Goal: Task Accomplishment & Management: Manage account settings

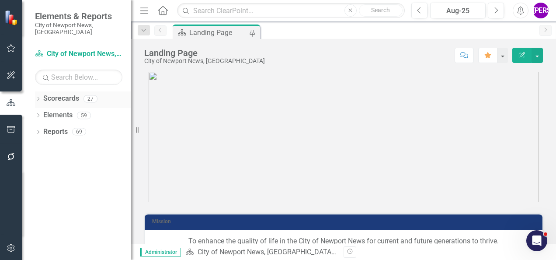
click at [38, 97] on icon "Dropdown" at bounding box center [38, 99] width 6 height 5
click at [45, 112] on icon "Dropdown" at bounding box center [42, 114] width 7 height 5
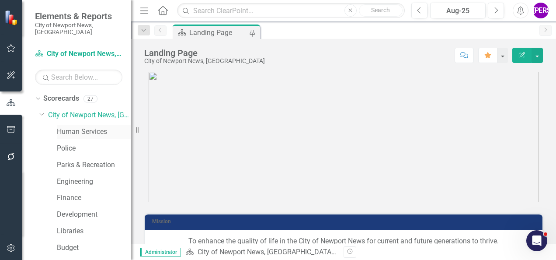
click at [92, 127] on link "Human Services" at bounding box center [94, 132] width 74 height 10
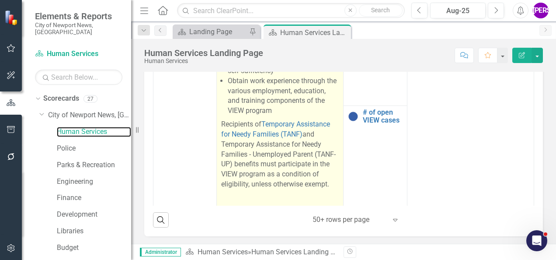
scroll to position [1403, 0]
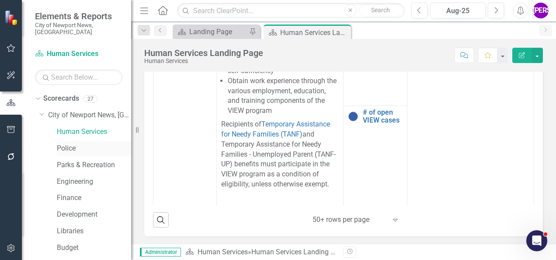
click at [81, 143] on link "Police" at bounding box center [94, 148] width 74 height 10
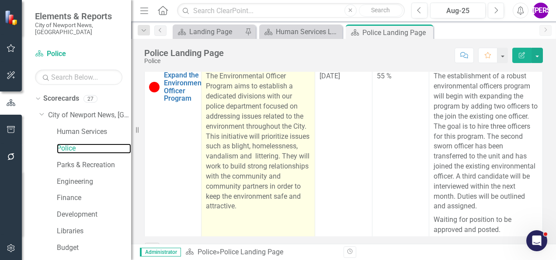
scroll to position [175, 0]
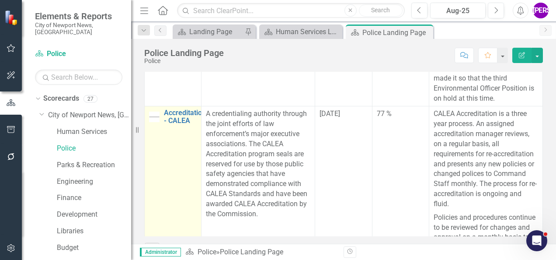
click at [185, 126] on td "Accreditation - CALEA Link Map View Link Map Edit Edit Project Link Open Element" at bounding box center [173, 185] width 57 height 159
click at [185, 124] on link "Accreditation - CALEA" at bounding box center [185, 116] width 42 height 15
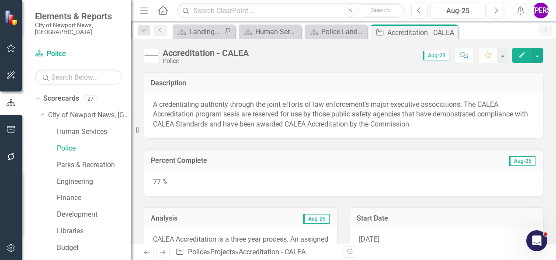
click at [525, 55] on icon "Edit" at bounding box center [522, 55] width 8 height 6
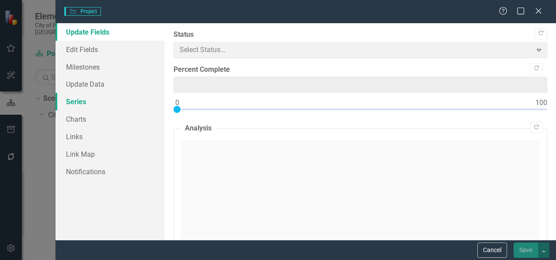
type input "77"
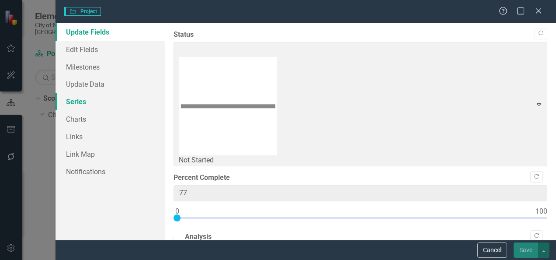
click at [90, 100] on link "Series" at bounding box center [109, 101] width 109 height 17
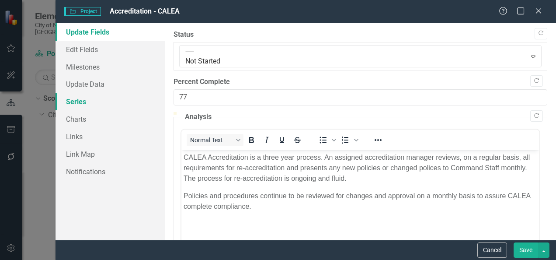
click at [86, 105] on link "Series" at bounding box center [109, 101] width 109 height 17
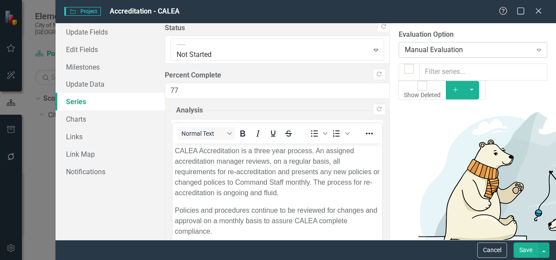
click at [405, 45] on div "Manual Evaluation" at bounding box center [468, 50] width 127 height 10
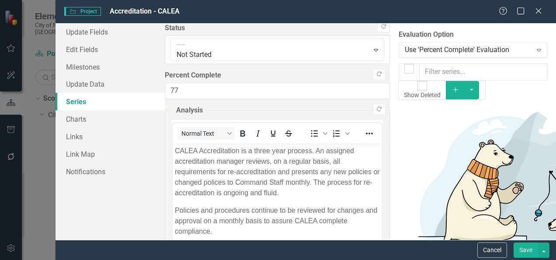
click at [524, 241] on div "Cancel Save" at bounding box center [305, 249] width 500 height 20
click at [524, 246] on button "Save" at bounding box center [525, 249] width 24 height 15
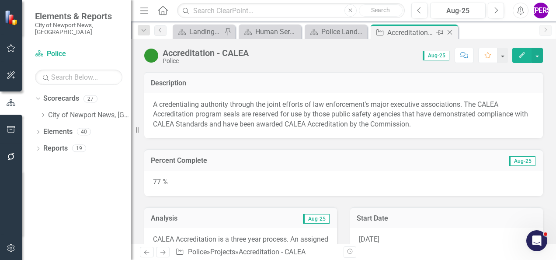
click at [452, 31] on icon "Close" at bounding box center [449, 32] width 9 height 7
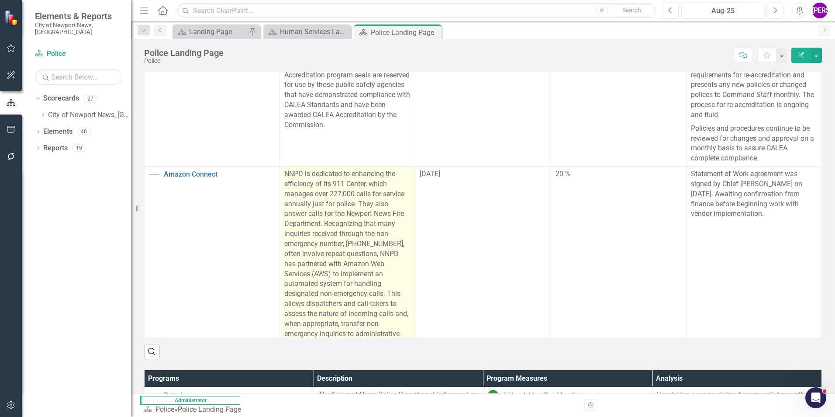
scroll to position [100, 0]
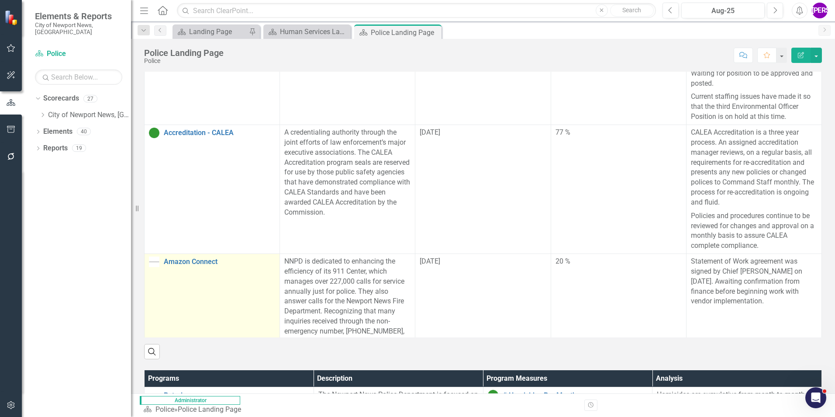
click at [201, 254] on td "Amazon Connect Link Map View Link Map Edit Edit Project Link Open Element" at bounding box center [212, 371] width 135 height 235
click at [182, 258] on link "Amazon Connect" at bounding box center [219, 262] width 111 height 8
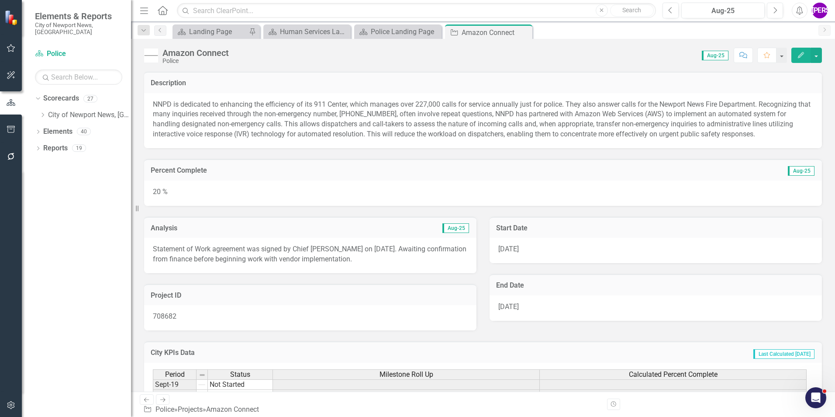
click at [555, 56] on button "Edit" at bounding box center [801, 55] width 19 height 15
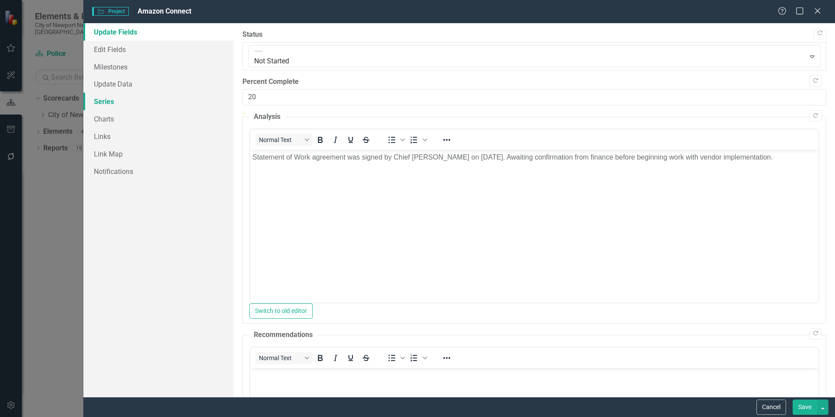
click at [118, 107] on link "Series" at bounding box center [158, 101] width 150 height 17
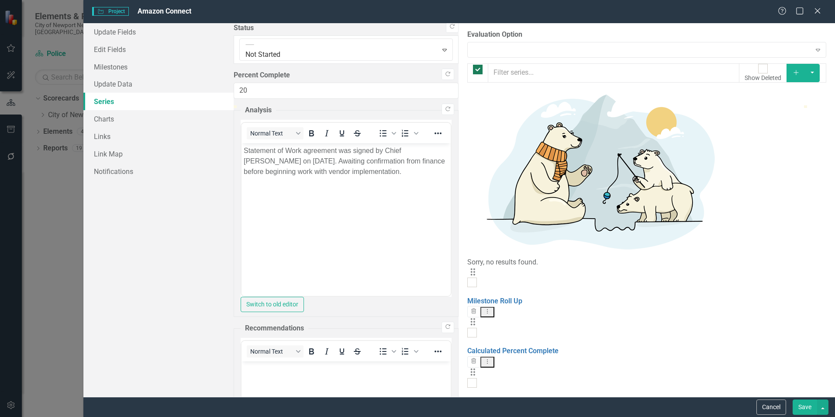
checkbox input "false"
click at [474, 54] on div "Manual Evaluation" at bounding box center [642, 50] width 337 height 10
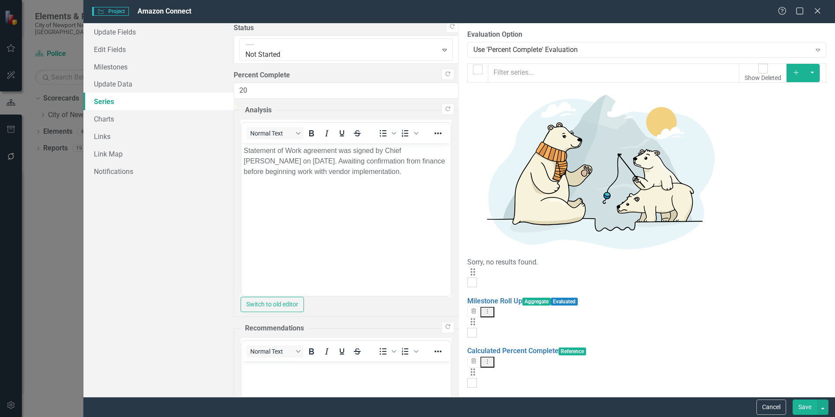
click at [555, 259] on button "Save" at bounding box center [805, 406] width 24 height 15
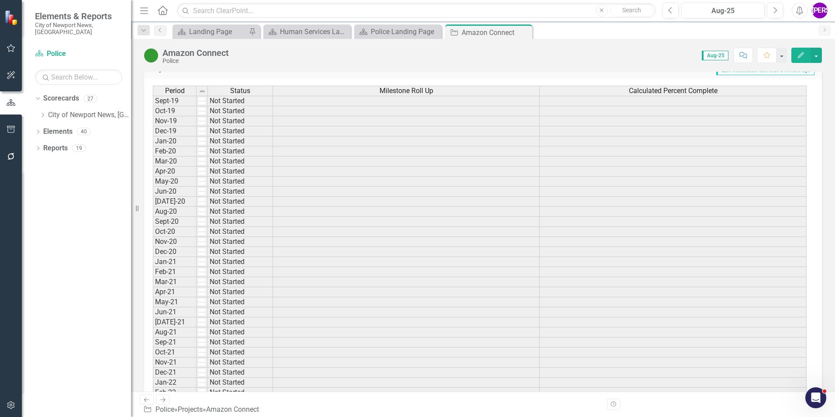
scroll to position [262, 0]
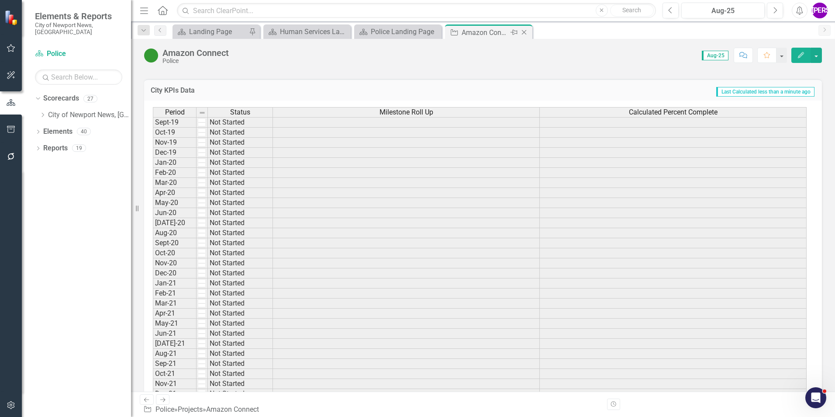
click at [526, 31] on icon "Close" at bounding box center [524, 32] width 9 height 7
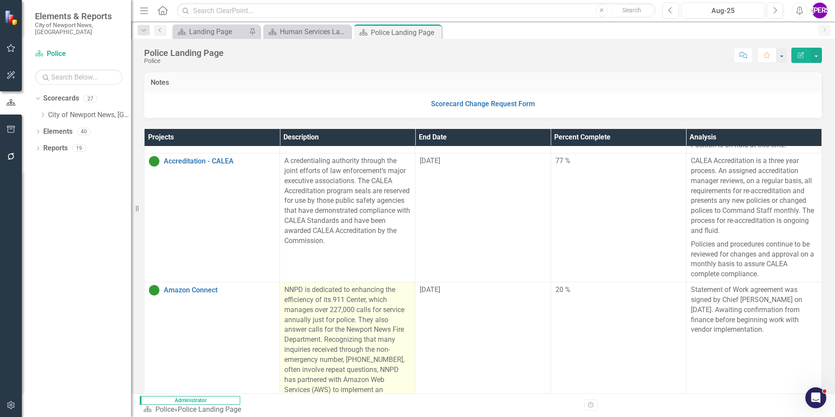
scroll to position [177, 0]
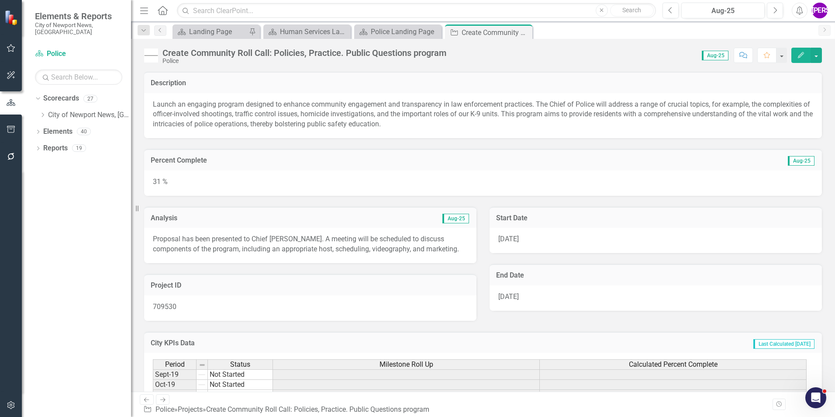
click at [555, 55] on button "Edit" at bounding box center [801, 55] width 19 height 15
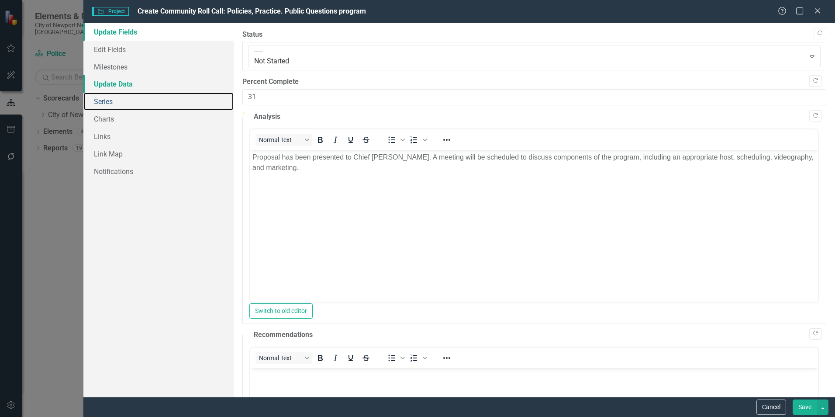
drag, startPoint x: 98, startPoint y: 96, endPoint x: 218, endPoint y: 84, distance: 120.8
click at [98, 96] on link "Series" at bounding box center [158, 101] width 150 height 17
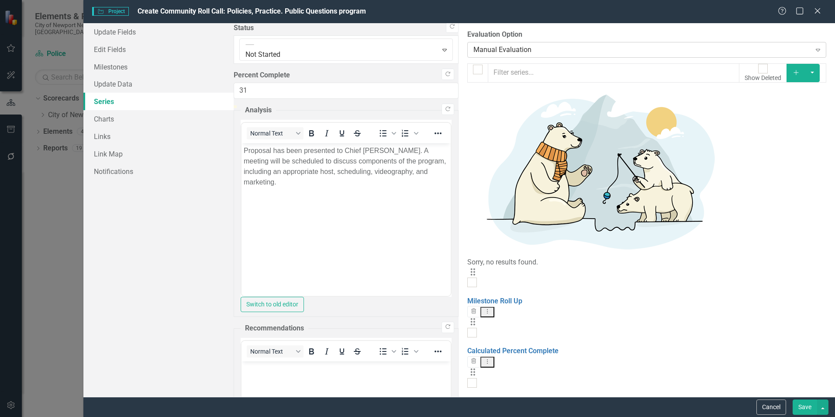
click at [474, 50] on div "Manual Evaluation" at bounding box center [642, 50] width 337 height 10
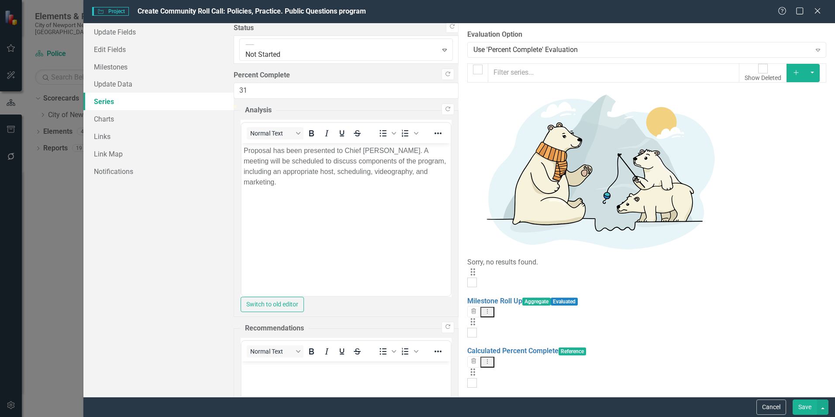
click at [555, 259] on button "Save" at bounding box center [805, 406] width 24 height 15
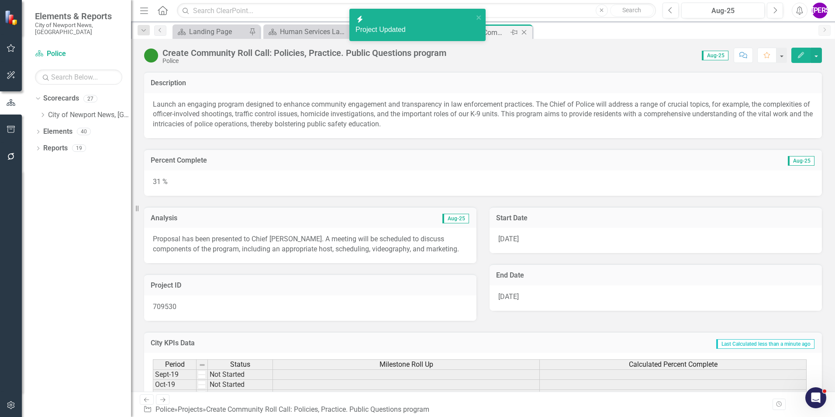
click at [525, 31] on icon "Close" at bounding box center [524, 32] width 9 height 7
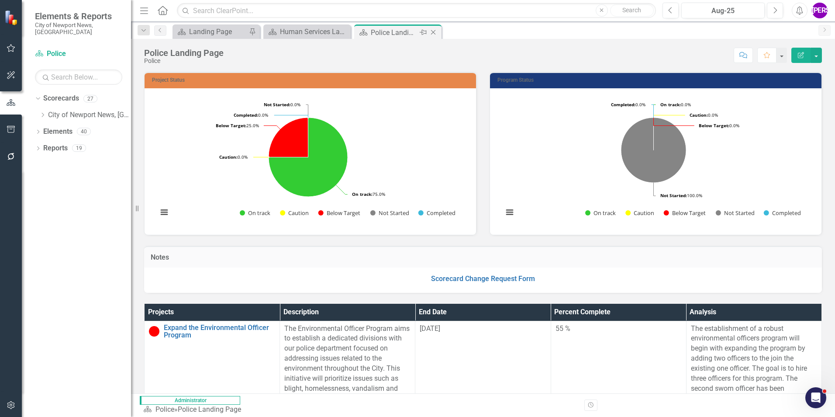
click at [433, 33] on icon "Close" at bounding box center [433, 32] width 9 height 7
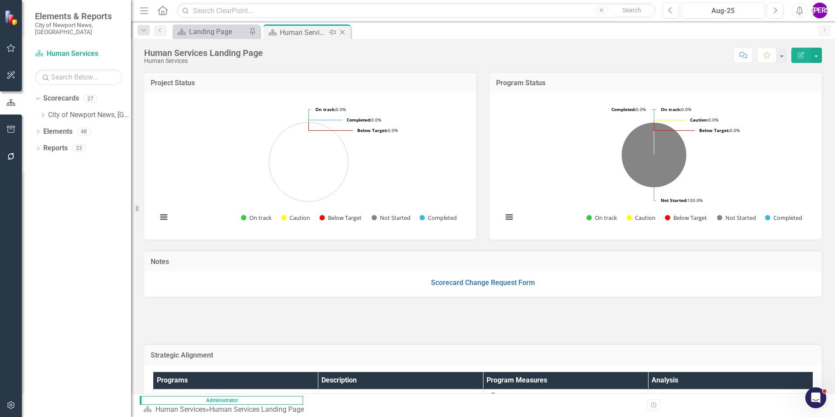
click at [341, 32] on icon "Close" at bounding box center [342, 32] width 9 height 7
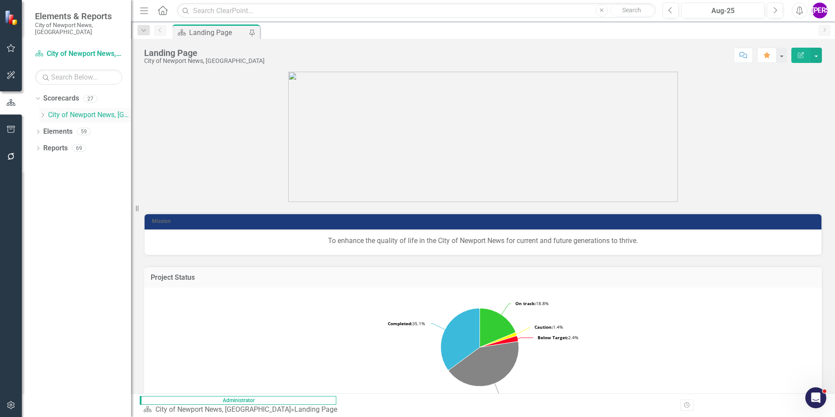
click at [45, 112] on icon "Dropdown" at bounding box center [42, 114] width 7 height 5
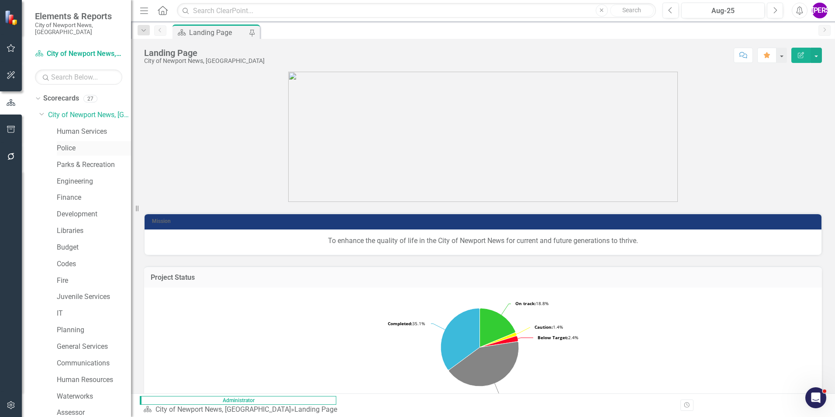
click at [74, 143] on link "Police" at bounding box center [94, 148] width 74 height 10
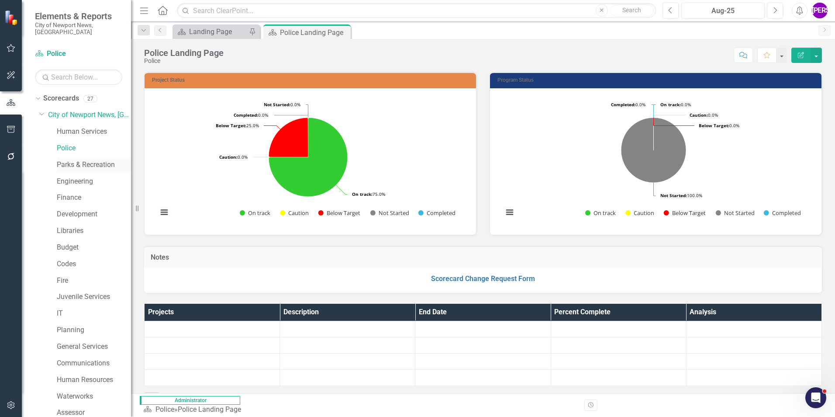
click at [74, 160] on link "Parks & Recreation" at bounding box center [94, 165] width 74 height 10
